Goal: Understand process/instructions: Learn how to perform a task or action

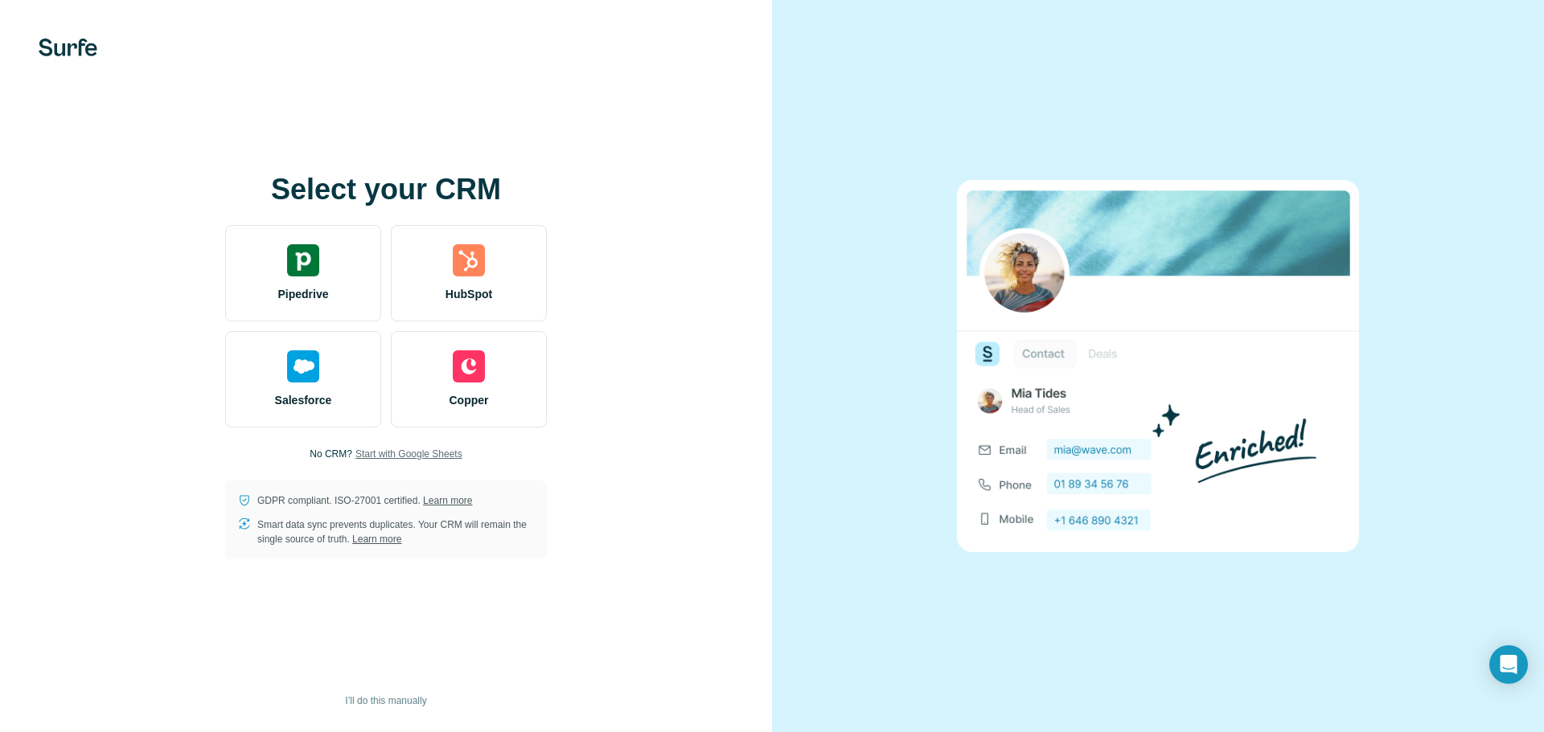
click at [377, 453] on span "Start with Google Sheets" at bounding box center [408, 454] width 107 height 14
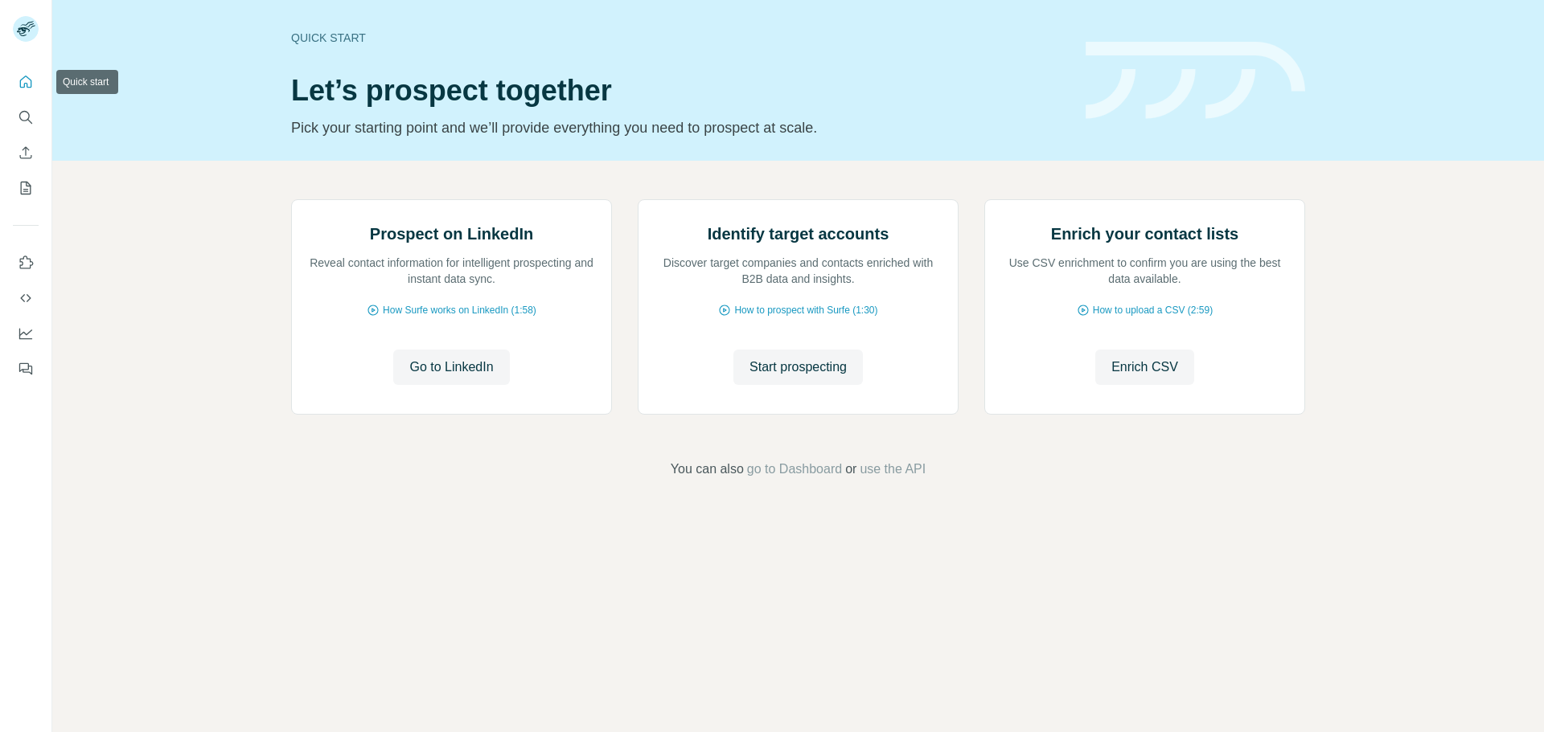
click at [22, 89] on icon "Quick start" at bounding box center [26, 82] width 16 height 16
click at [482, 377] on span "Go to LinkedIn" at bounding box center [451, 367] width 84 height 19
